Goal: Use online tool/utility

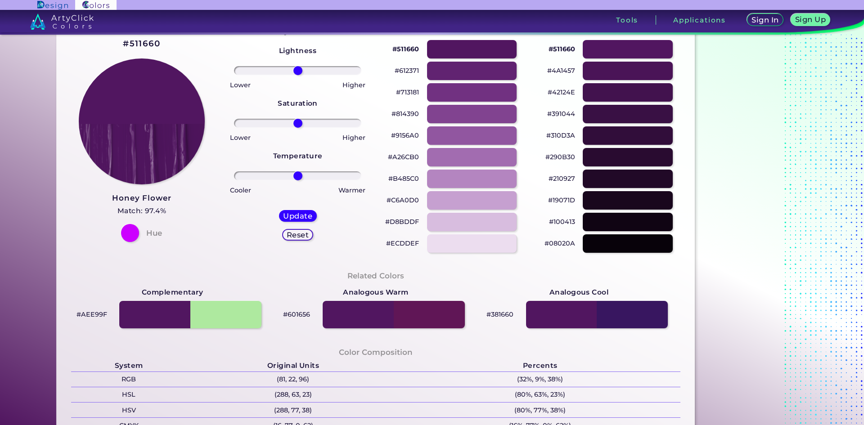
scroll to position [60, 0]
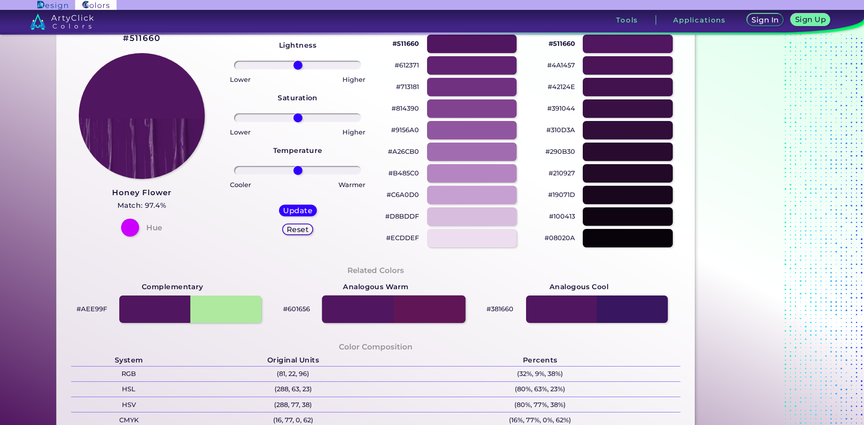
click at [430, 306] on div at bounding box center [394, 310] width 144 height 28
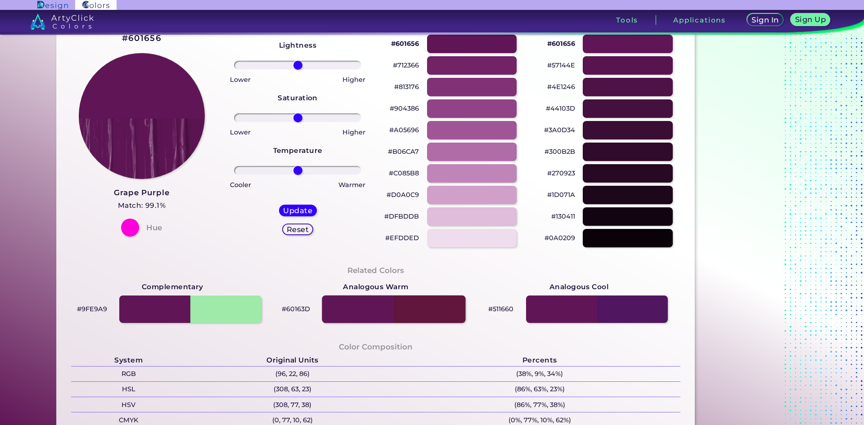
click at [369, 309] on div at bounding box center [394, 310] width 144 height 28
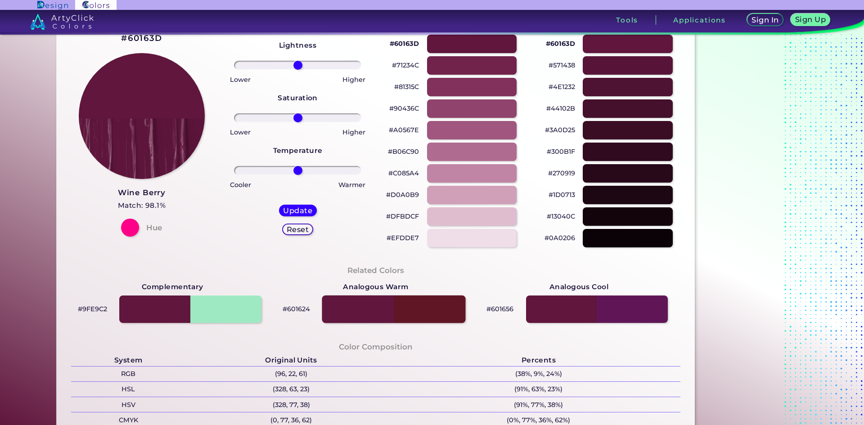
click at [419, 309] on div at bounding box center [394, 310] width 144 height 28
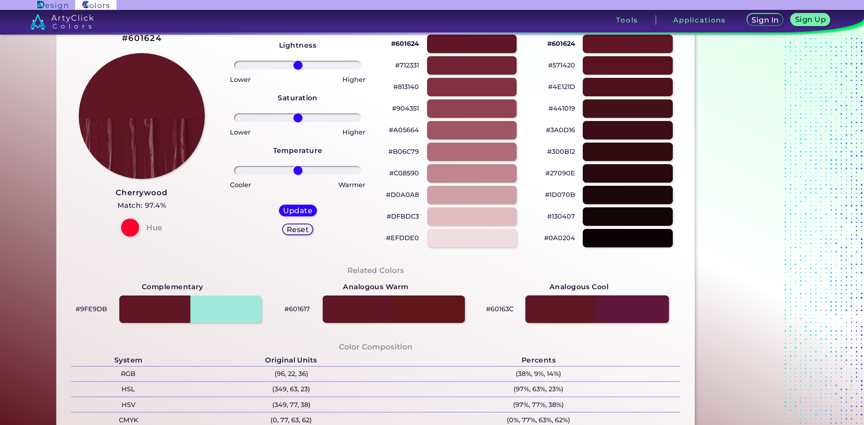
click at [610, 309] on div at bounding box center [597, 310] width 144 height 28
type input "#60163c"
